Goal: Browse casually

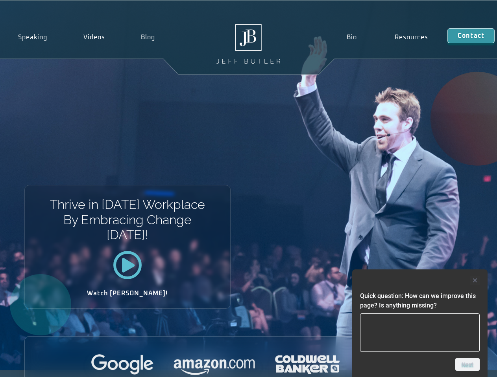
click at [248, 189] on div "Thrive in [DATE] Workplace By Embracing Change [DATE]! Watch [PERSON_NAME]!" at bounding box center [248, 186] width 497 height 370
click at [420, 281] on div at bounding box center [420, 280] width 120 height 9
click at [467, 365] on div at bounding box center [248, 366] width 447 height 22
click at [248, 189] on div "Thrive in [DATE] Workplace By Embracing Change [DATE]! Watch [PERSON_NAME]!" at bounding box center [248, 186] width 497 height 370
click at [420, 281] on div at bounding box center [420, 280] width 120 height 9
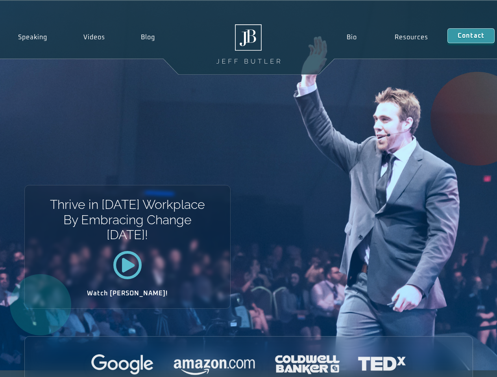
click at [467, 365] on div at bounding box center [248, 366] width 447 height 22
